Goal: Navigation & Orientation: Go to known website

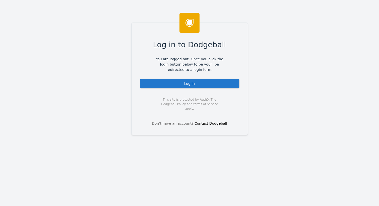
click at [166, 87] on div "Log In" at bounding box center [190, 84] width 100 height 10
click at [231, 86] on div "Log In" at bounding box center [190, 84] width 100 height 10
